Goal: Find specific page/section: Find specific page/section

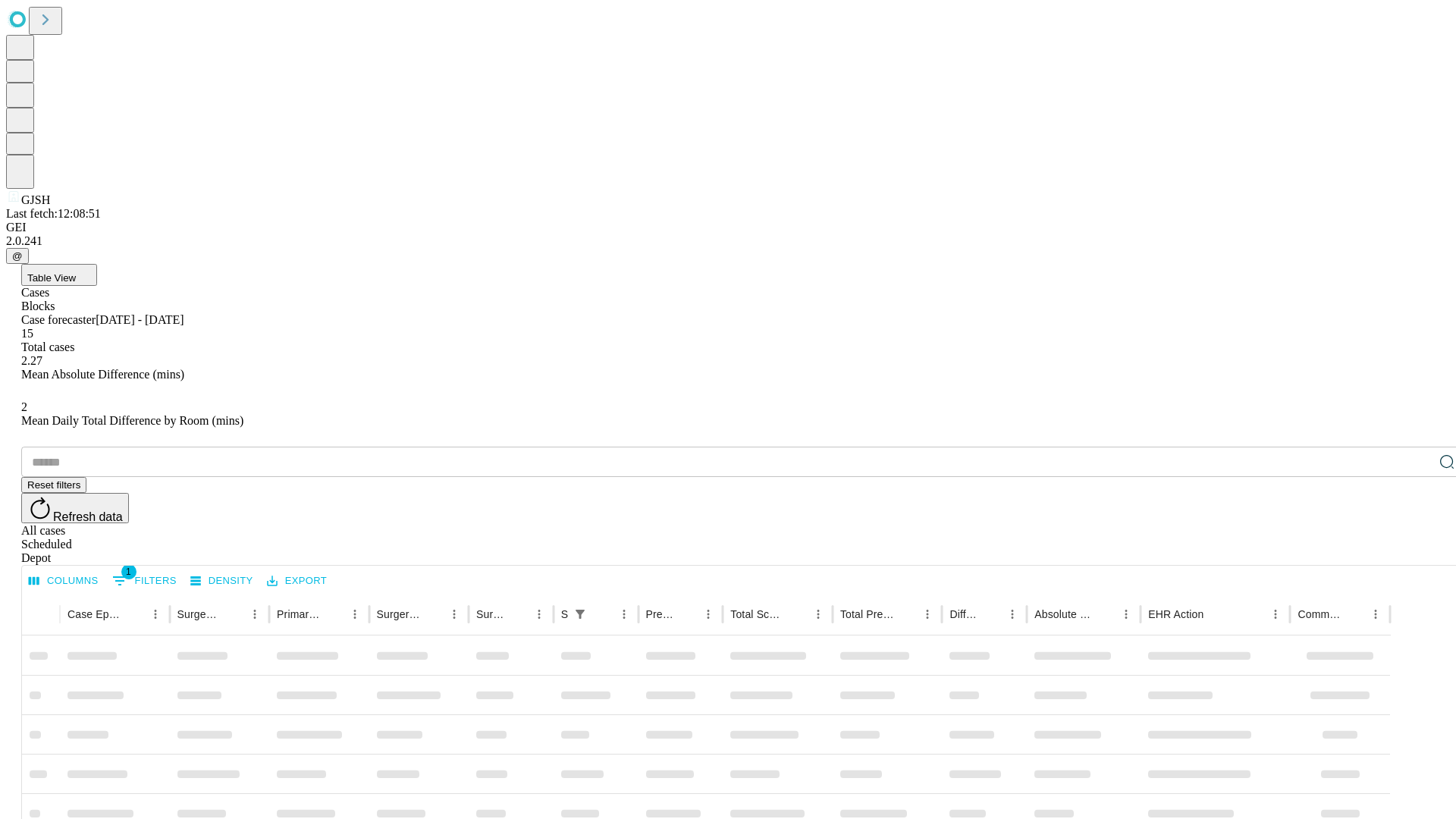
click at [1416, 552] on div "Depot" at bounding box center [742, 559] width 1443 height 14
